Goal: Task Accomplishment & Management: Manage account settings

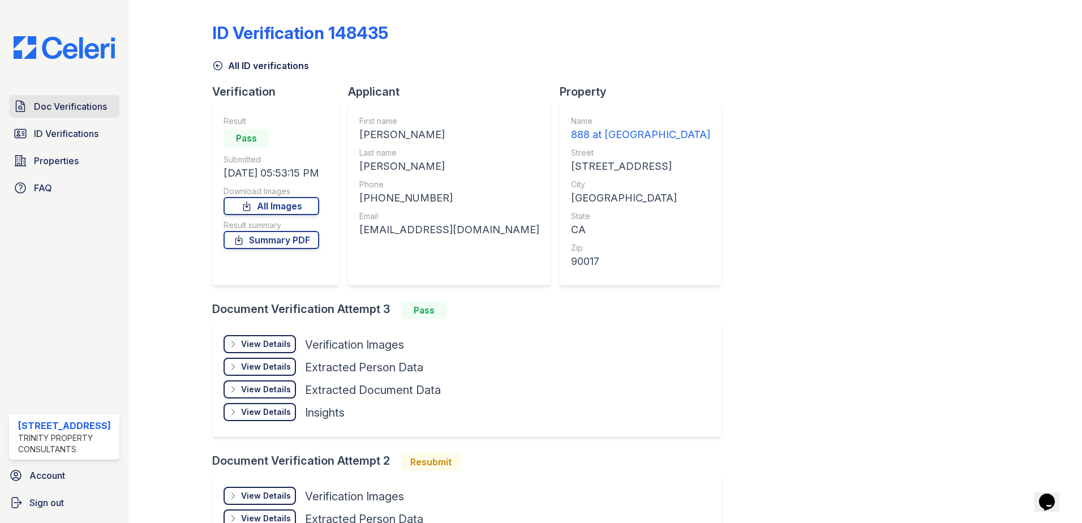
click at [76, 113] on span "Doc Verifications" at bounding box center [70, 107] width 73 height 14
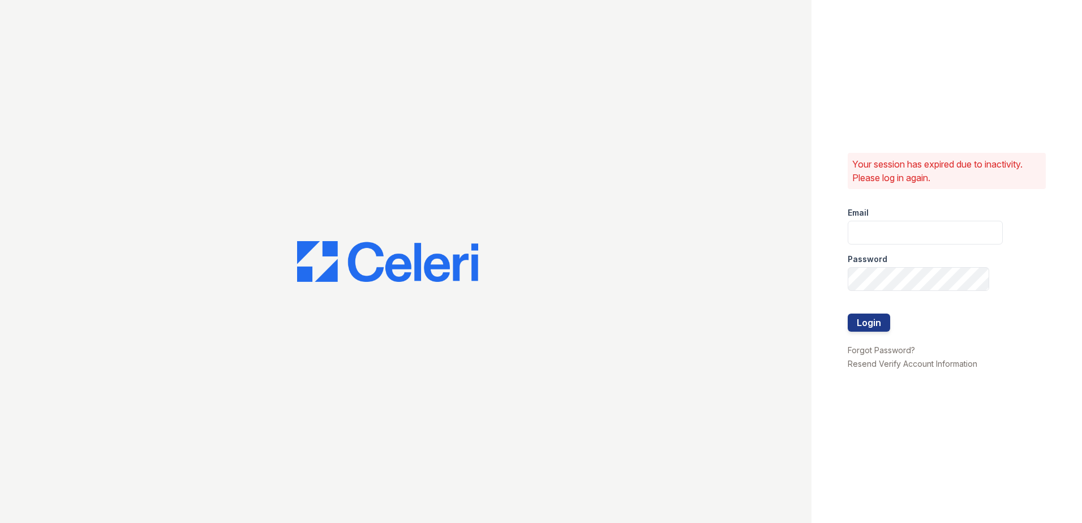
type input "[EMAIL_ADDRESS][DOMAIN_NAME]"
click at [885, 316] on button "Login" at bounding box center [868, 322] width 42 height 18
